Goal: Task Accomplishment & Management: Manage account settings

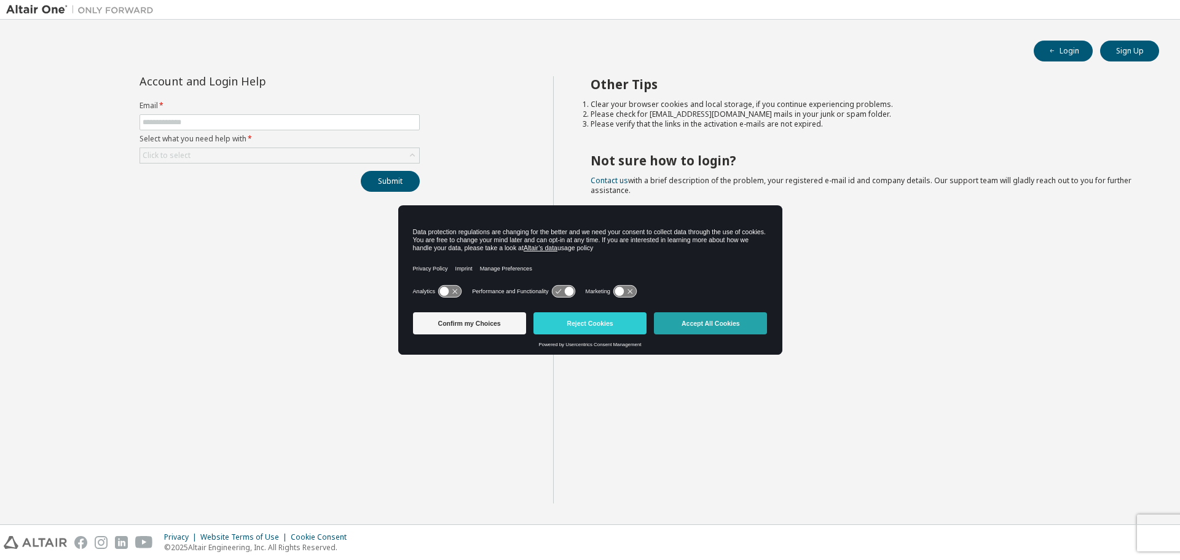
click at [708, 315] on button "Accept All Cookies" at bounding box center [710, 323] width 113 height 22
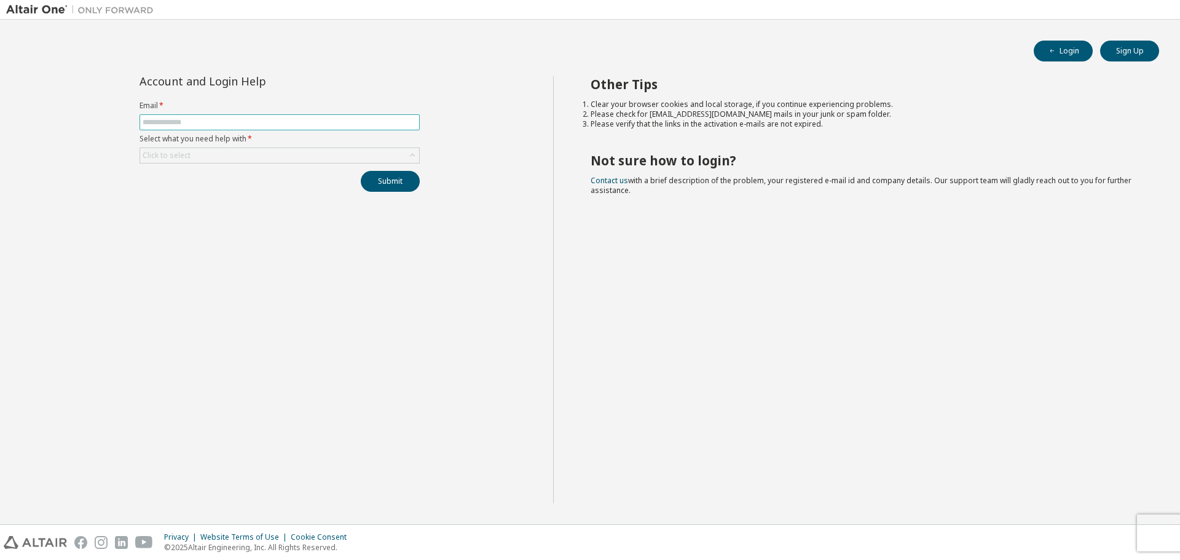
click at [321, 117] on input "text" at bounding box center [280, 122] width 274 height 10
type input "**********"
click at [272, 159] on div "Click to select" at bounding box center [279, 155] width 279 height 15
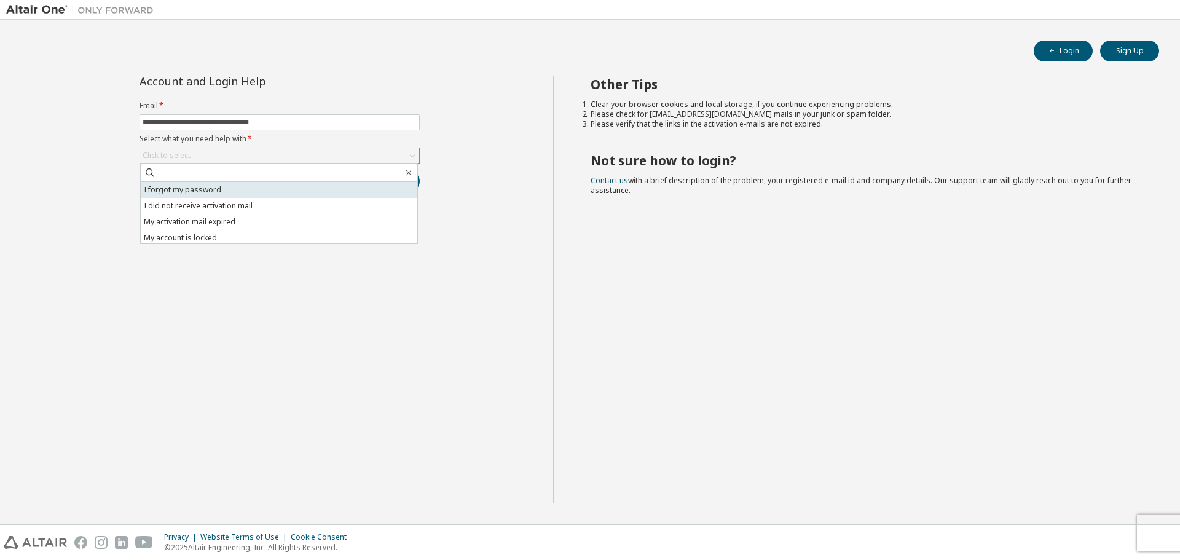
click at [263, 183] on li "I forgot my password" at bounding box center [279, 190] width 277 height 16
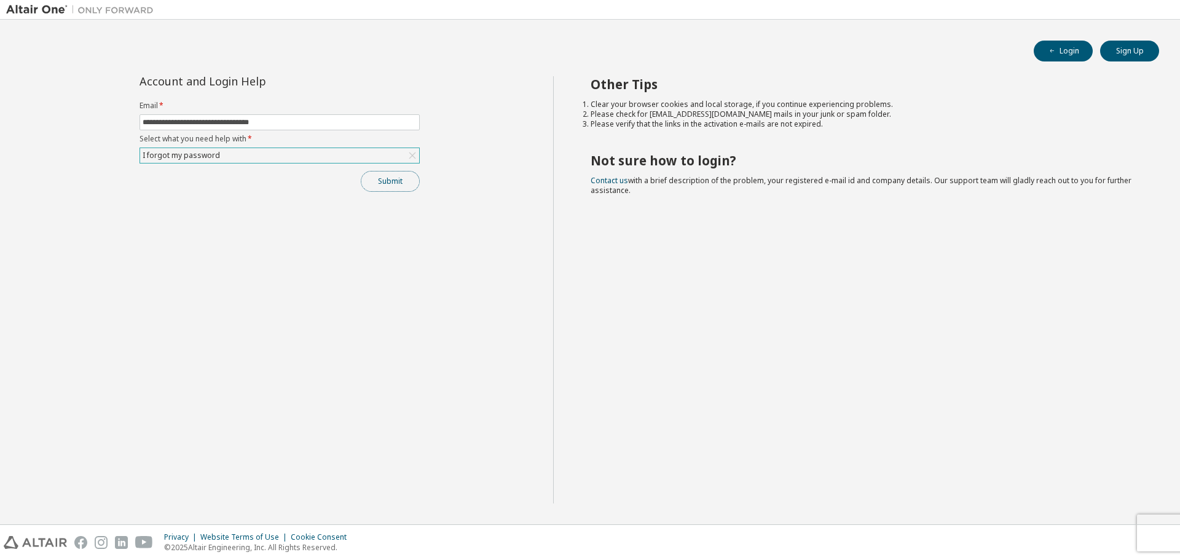
click at [395, 177] on button "Submit" at bounding box center [390, 181] width 59 height 21
click at [408, 187] on button "Submit" at bounding box center [390, 181] width 59 height 21
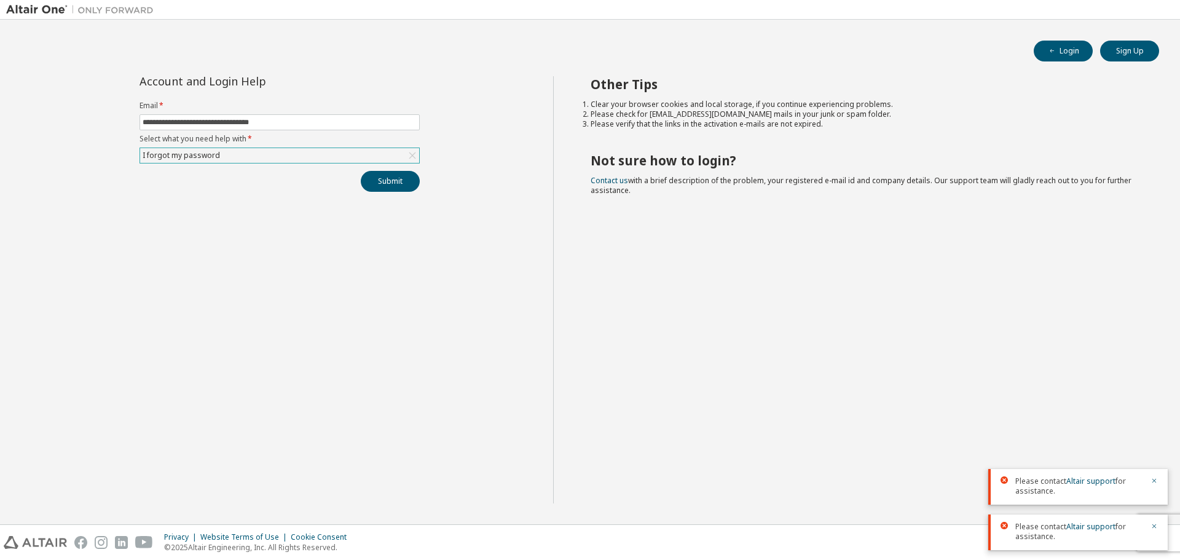
click at [379, 164] on div "**********" at bounding box center [279, 134] width 295 height 116
click at [394, 191] on button "Submit" at bounding box center [390, 181] width 59 height 21
click at [1101, 446] on span "Please contact Altair support for assistance." at bounding box center [1080, 441] width 128 height 20
click at [1100, 443] on span "Please contact Altair support for assistance." at bounding box center [1080, 441] width 128 height 20
click at [1099, 441] on span "Please contact Altair support for assistance." at bounding box center [1080, 441] width 128 height 20
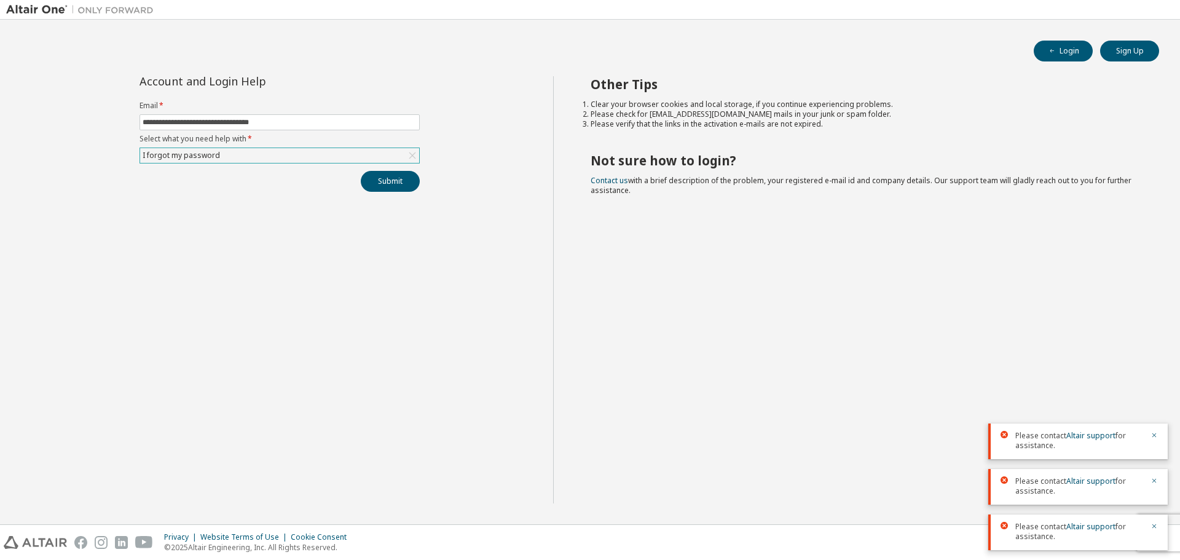
click at [1099, 441] on span "Please contact Altair support for assistance." at bounding box center [1080, 441] width 128 height 20
click at [1099, 436] on link "Altair support" at bounding box center [1091, 435] width 49 height 10
drag, startPoint x: 1099, startPoint y: 436, endPoint x: 1081, endPoint y: 430, distance: 18.3
click at [1099, 436] on link "Altair support" at bounding box center [1091, 435] width 49 height 10
drag, startPoint x: 926, startPoint y: 478, endPoint x: 816, endPoint y: 450, distance: 113.6
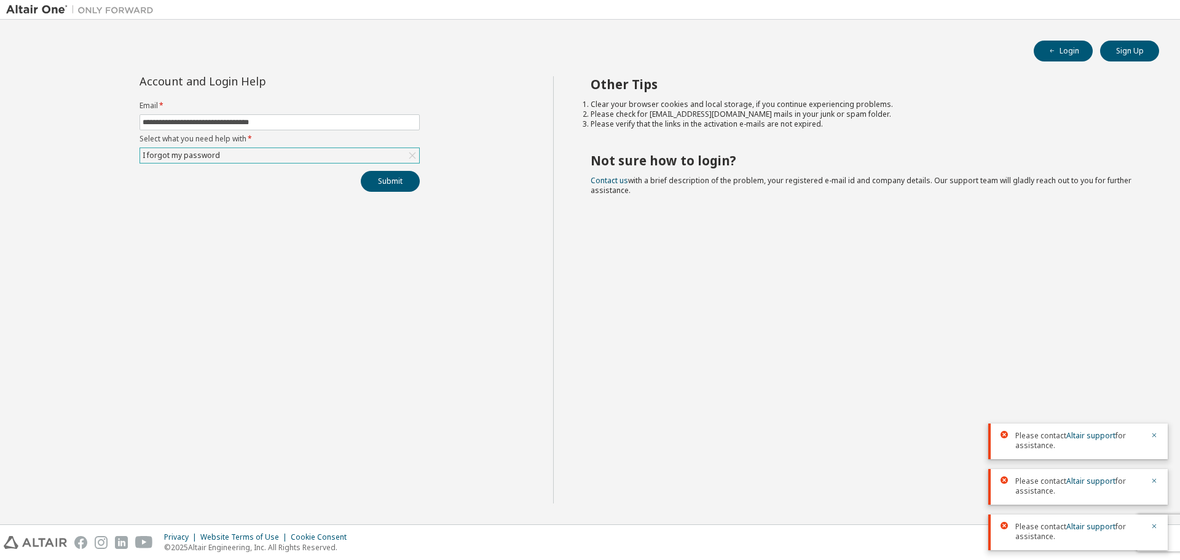
click at [923, 478] on div "Other Tips Clear your browser cookies and local storage, if you continue experi…" at bounding box center [863, 289] width 621 height 427
click at [1081, 41] on button "Login" at bounding box center [1063, 51] width 59 height 21
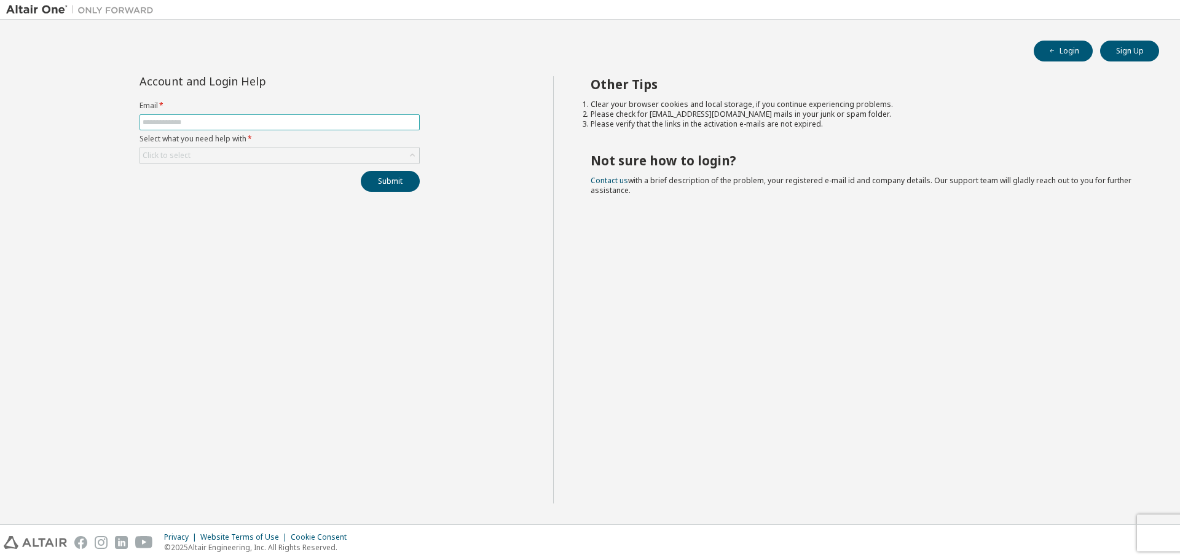
click at [285, 119] on input "text" at bounding box center [280, 122] width 274 height 10
type input "**********"
click at [223, 150] on div "Click to select" at bounding box center [279, 155] width 279 height 15
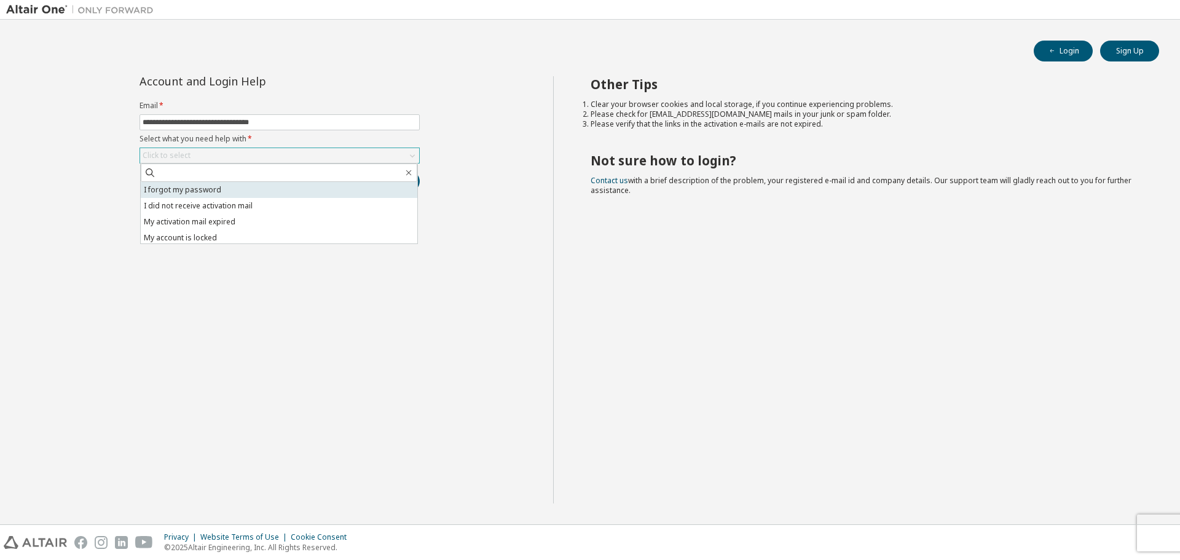
click at [216, 189] on li "I forgot my password" at bounding box center [279, 190] width 277 height 16
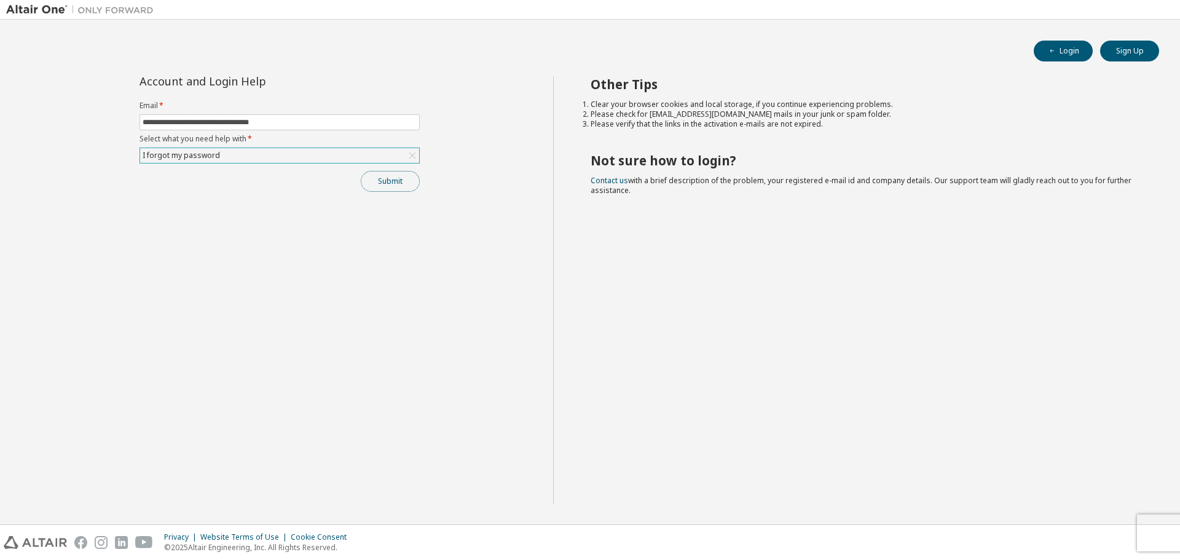
click at [398, 184] on button "Submit" at bounding box center [390, 181] width 59 height 21
click at [1095, 529] on link "Altair support" at bounding box center [1091, 526] width 49 height 10
click at [1088, 523] on link "Altair support" at bounding box center [1091, 526] width 49 height 10
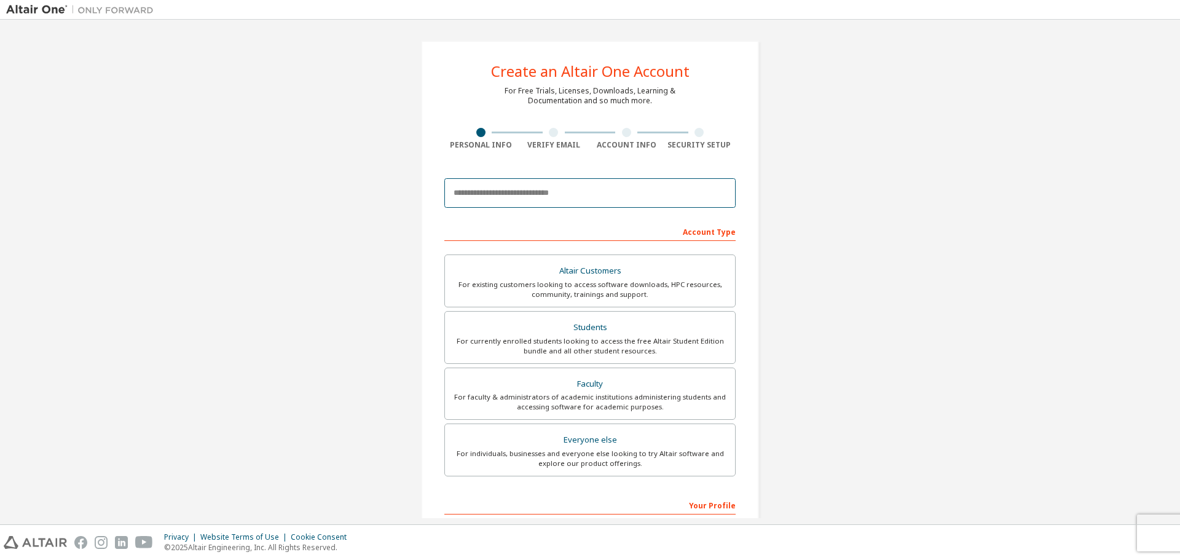
click at [602, 182] on input "email" at bounding box center [589, 193] width 291 height 30
type input "**********"
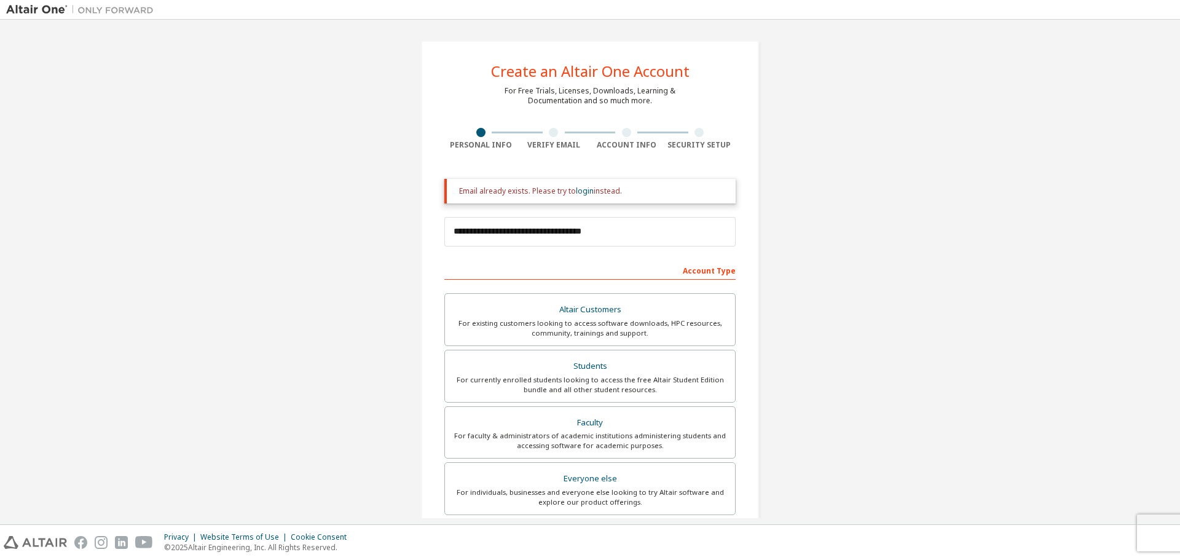
click at [571, 187] on div "Email already exists. Please try to login instead." at bounding box center [592, 191] width 267 height 10
click at [576, 192] on link "login" at bounding box center [585, 191] width 18 height 10
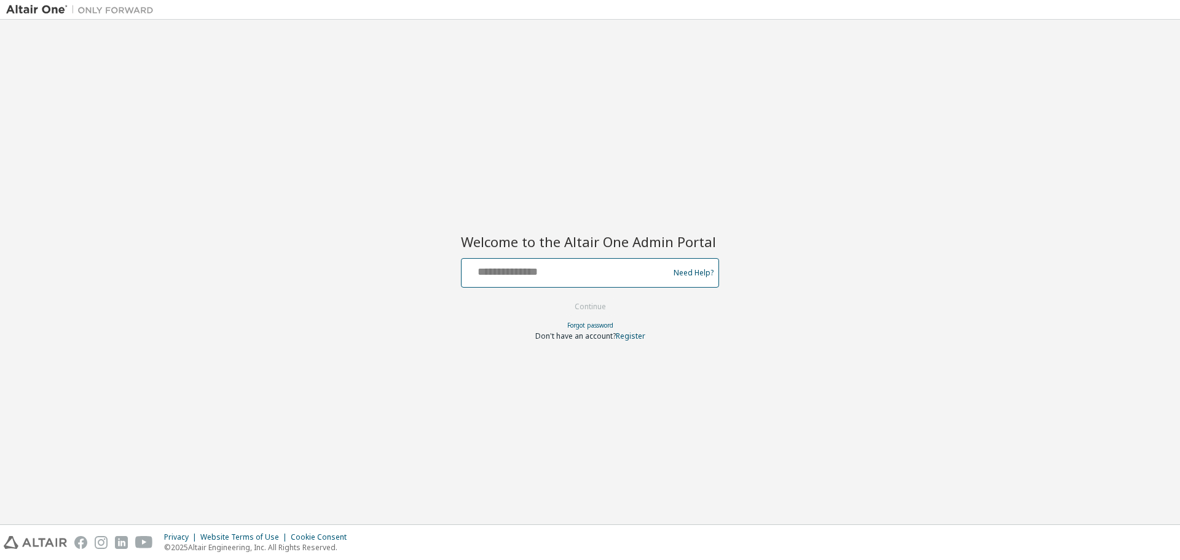
click at [547, 266] on input "text" at bounding box center [567, 270] width 201 height 18
type input "**********"
click at [578, 323] on link "Forgot password" at bounding box center [590, 325] width 46 height 9
